Goal: Communication & Community: Answer question/provide support

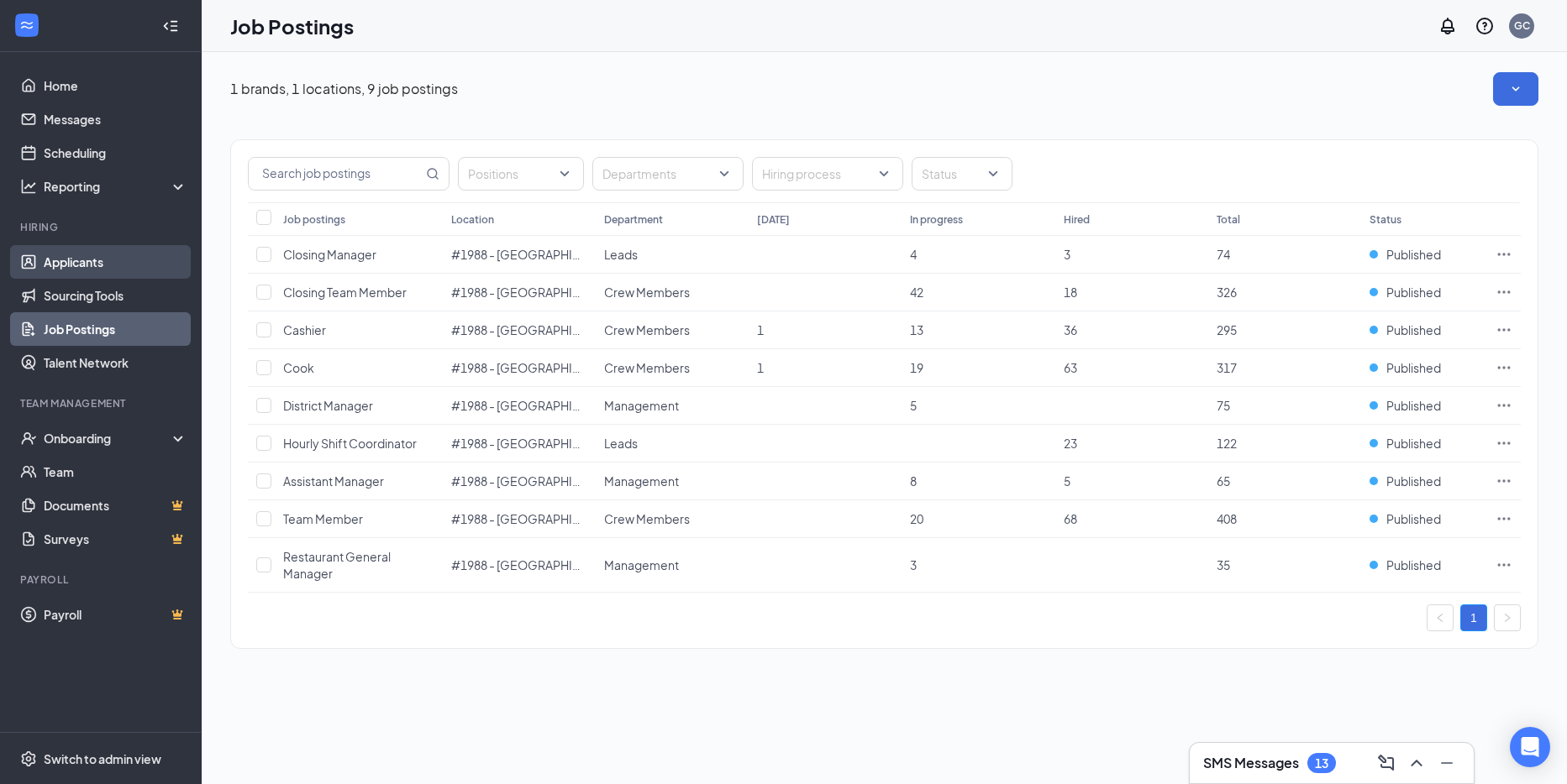
click at [77, 267] on link "Applicants" at bounding box center [115, 261] width 143 height 33
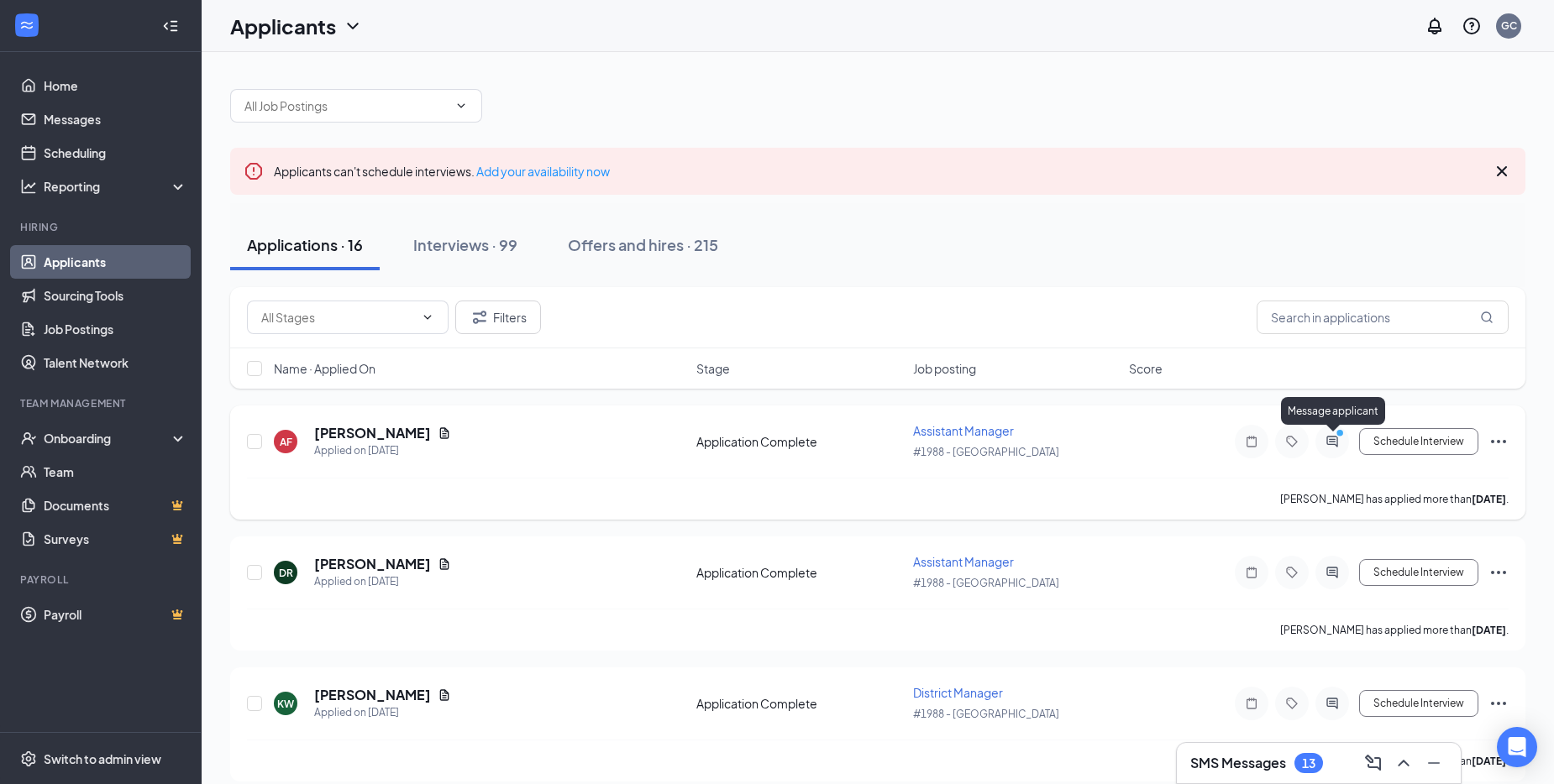
click at [1328, 436] on icon "ActiveChat" at bounding box center [1331, 441] width 20 height 13
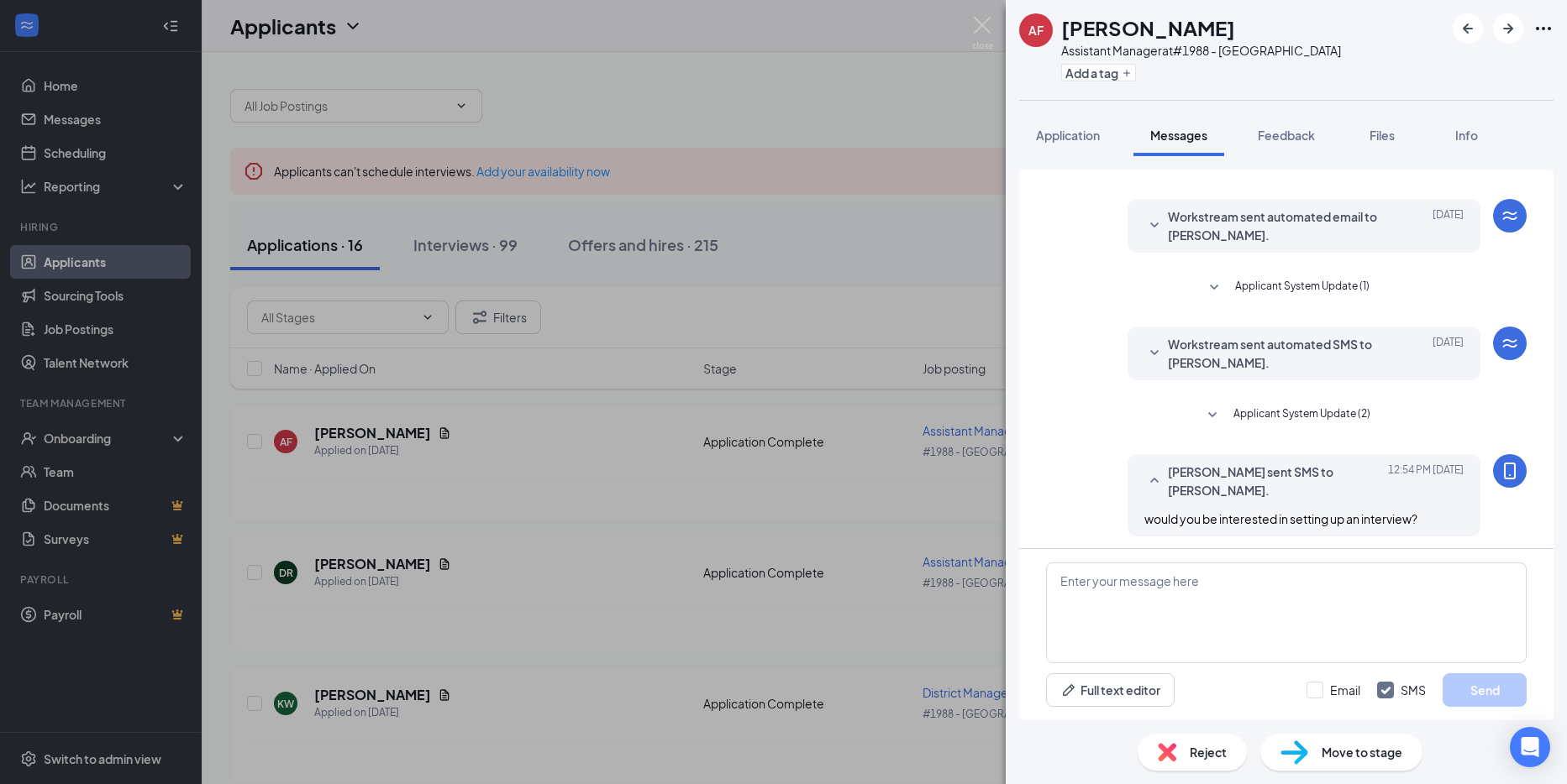
scroll to position [322, 0]
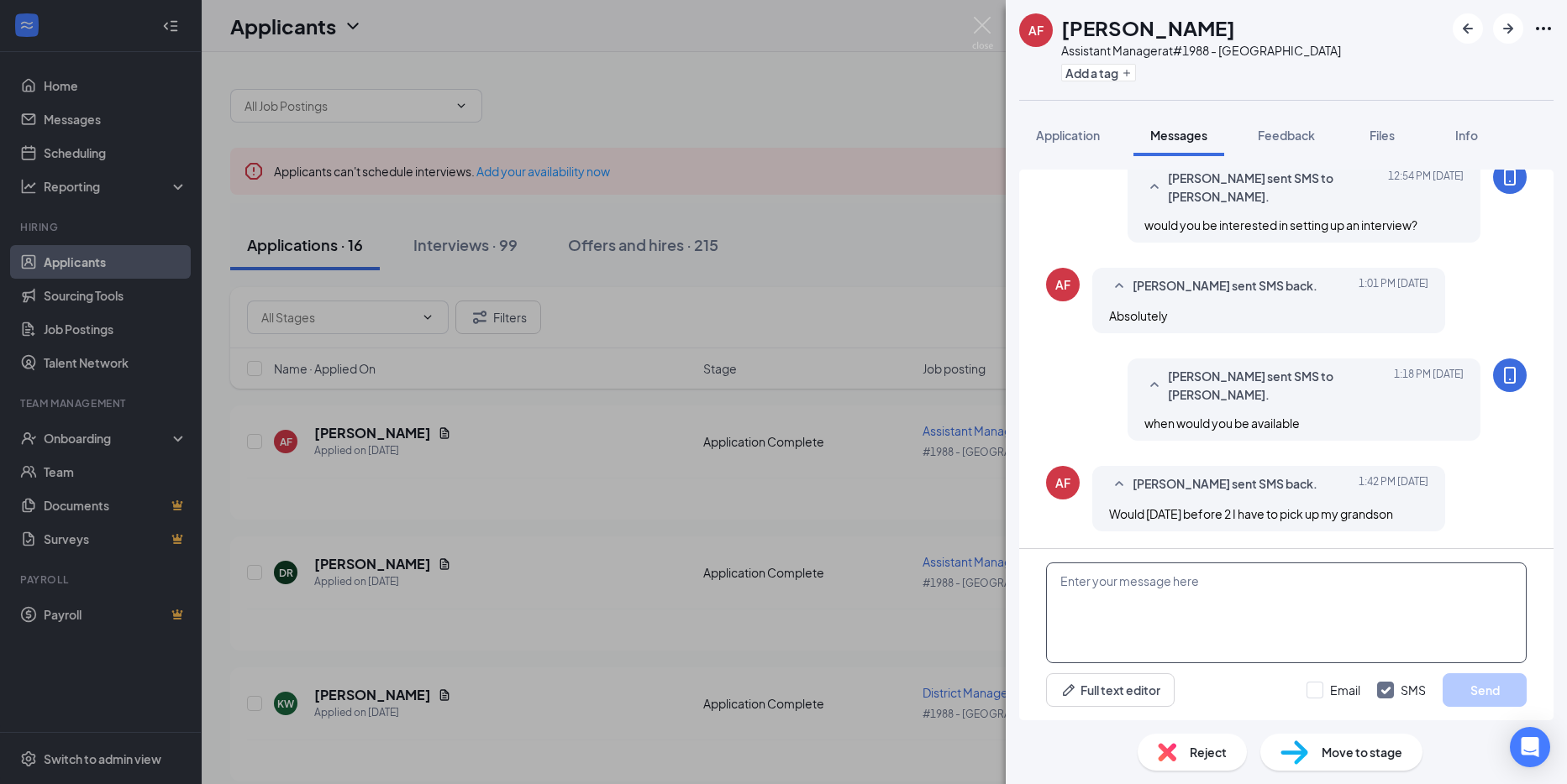
click at [1218, 610] on textarea at bounding box center [1286, 613] width 481 height 101
type textarea "ok let me see if that works for my schedule , are there any other times you wou…"
click at [1499, 686] on button "Send" at bounding box center [1484, 689] width 84 height 33
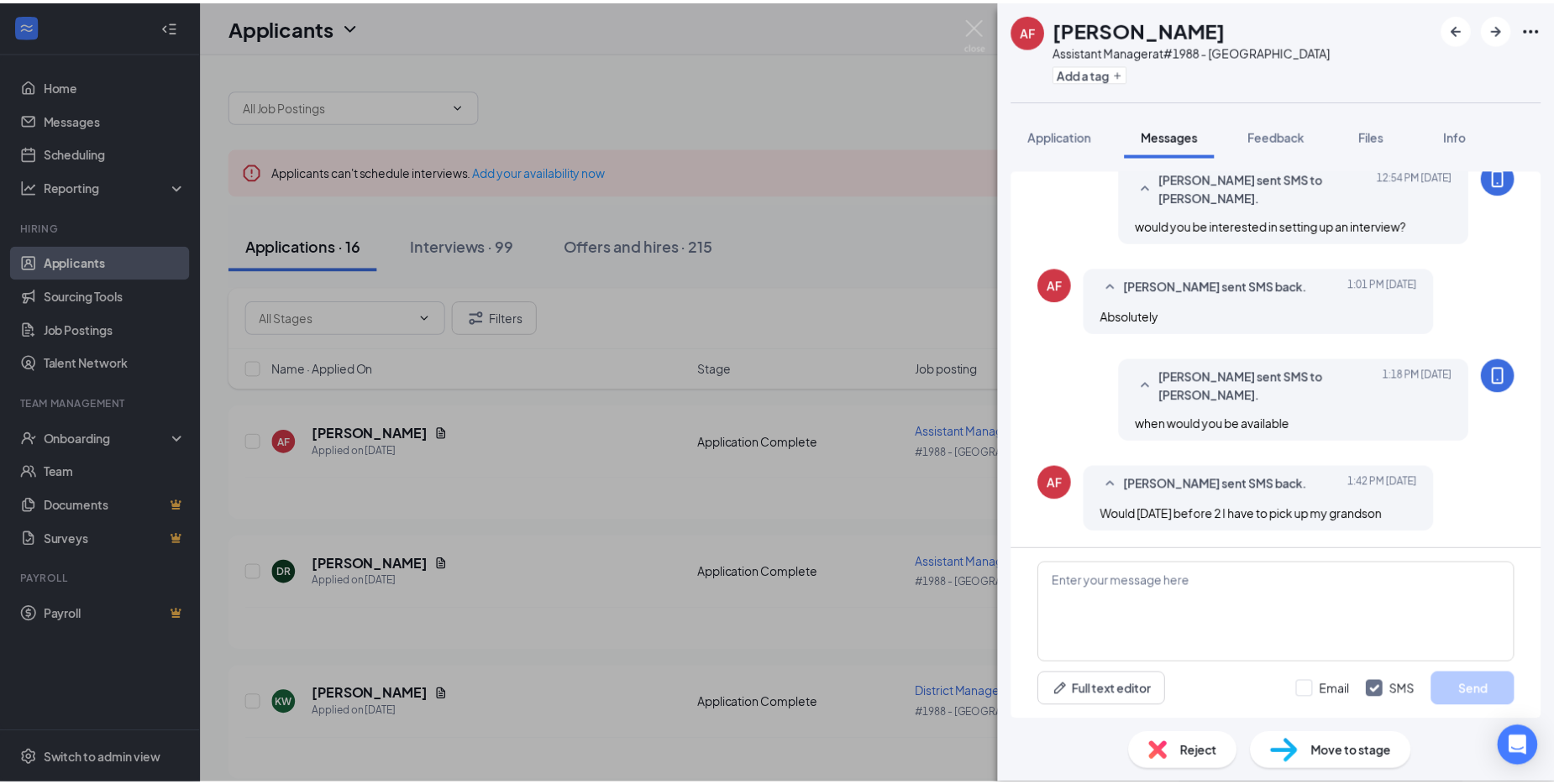
scroll to position [447, 0]
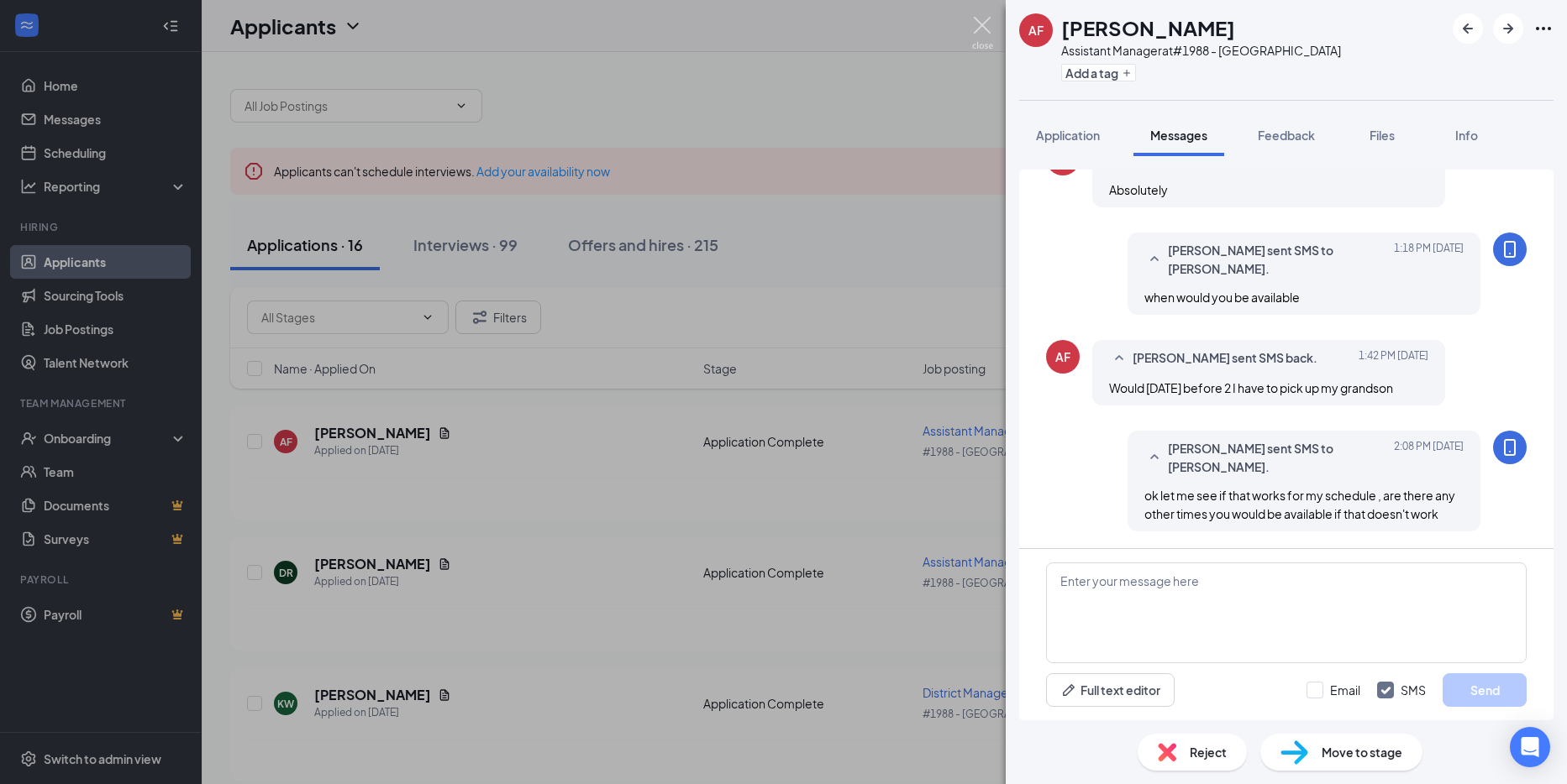
drag, startPoint x: 989, startPoint y: 26, endPoint x: 955, endPoint y: 40, distance: 36.8
click at [988, 26] on img at bounding box center [982, 33] width 21 height 32
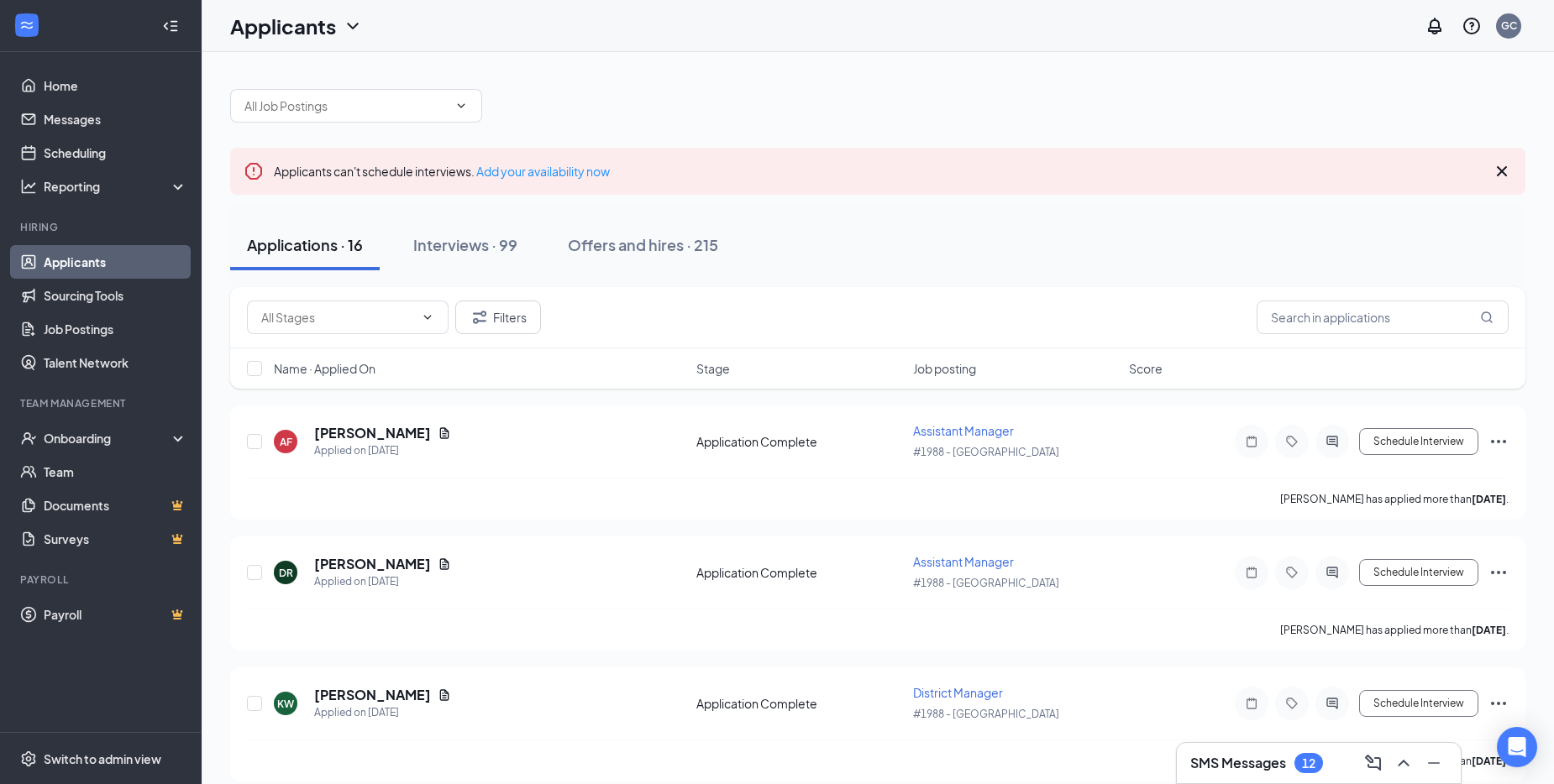
click at [838, 35] on div "Applicants GC" at bounding box center [877, 26] width 1352 height 52
click at [55, 84] on link "Home" at bounding box center [115, 85] width 143 height 33
